Goal: Transaction & Acquisition: Book appointment/travel/reservation

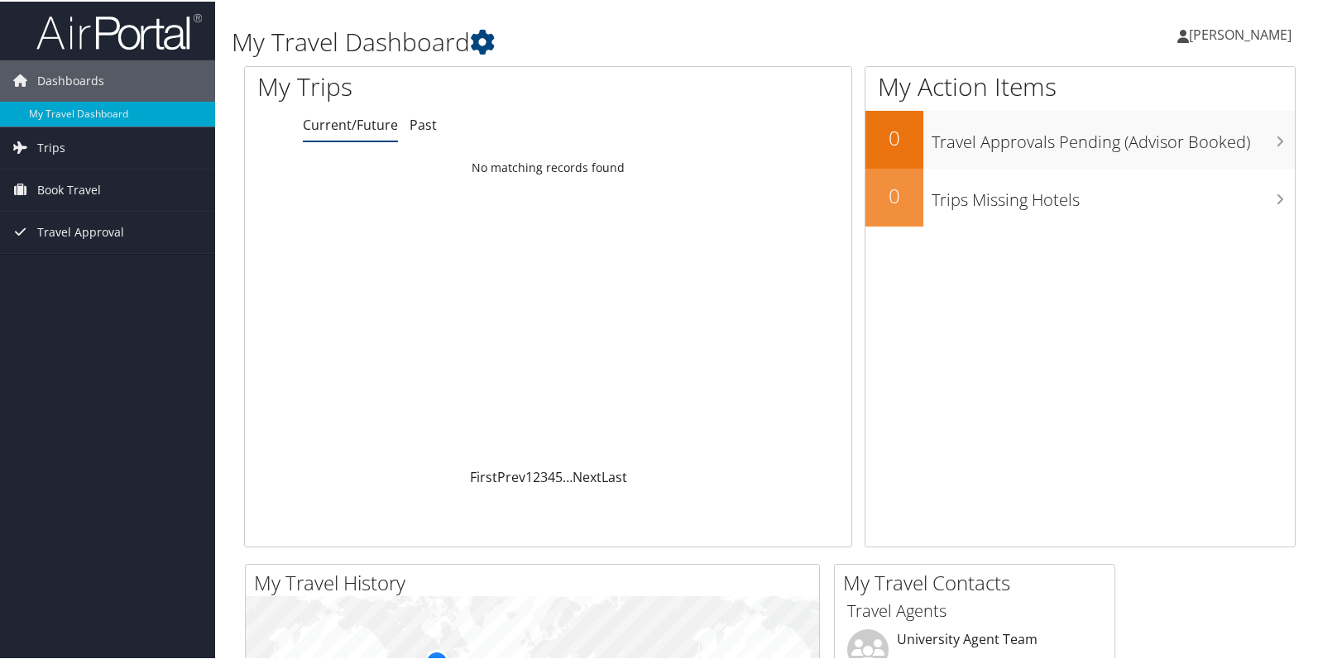
click at [1213, 36] on span "[PERSON_NAME]" at bounding box center [1240, 33] width 103 height 18
click at [1190, 146] on link "View Travel Profile" at bounding box center [1197, 147] width 185 height 28
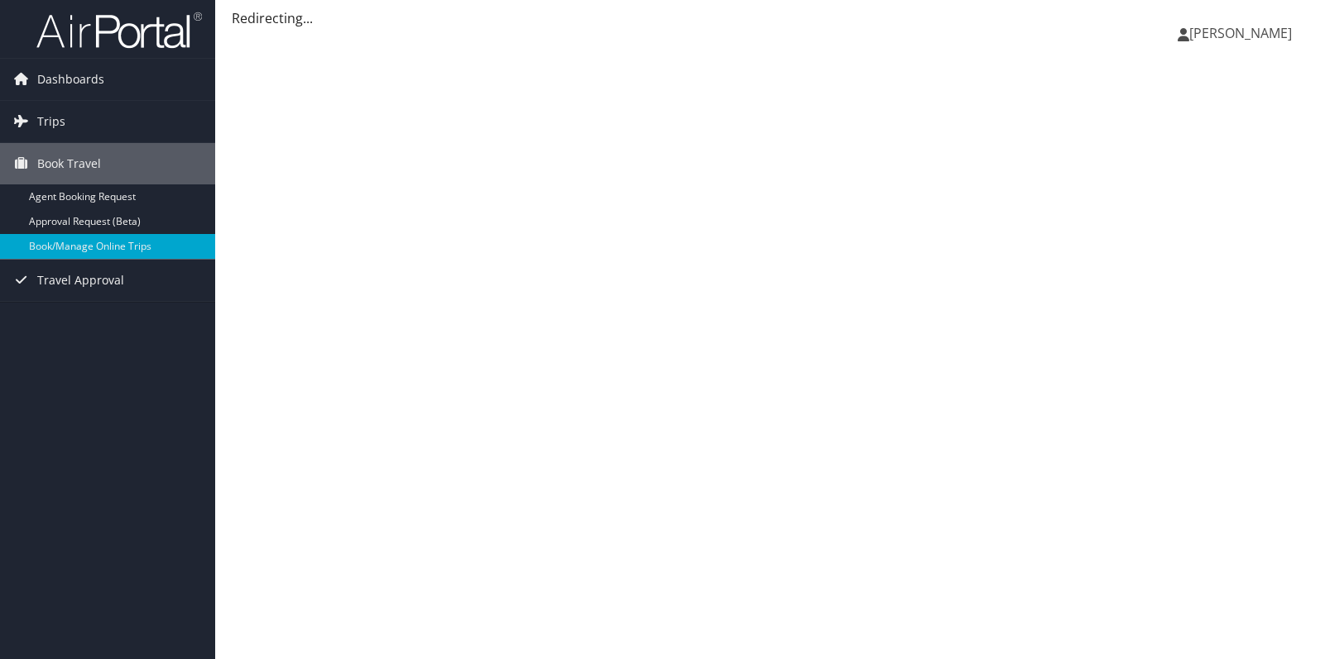
click at [1225, 37] on span "[PERSON_NAME]" at bounding box center [1240, 33] width 103 height 18
click at [1177, 34] on icon at bounding box center [1183, 34] width 12 height 13
click at [115, 248] on link "Book/Manage Online Trips" at bounding box center [107, 246] width 215 height 25
click at [70, 161] on span "Book Travel" at bounding box center [69, 163] width 64 height 41
